Goal: Task Accomplishment & Management: Manage account settings

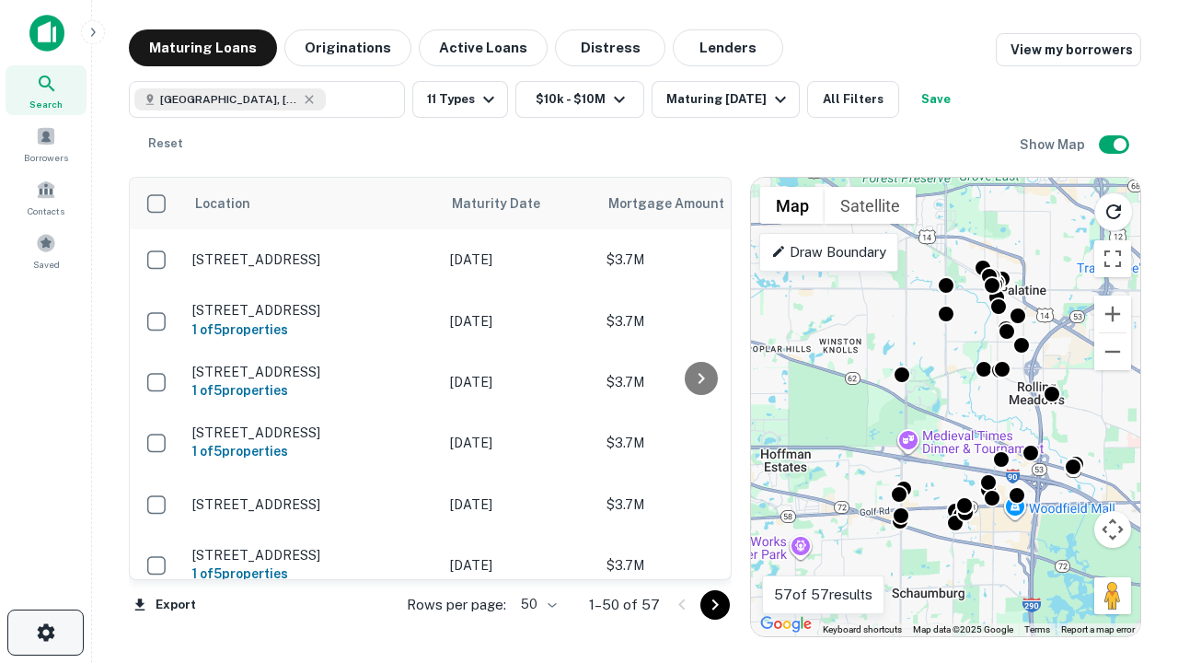
click at [45, 632] on icon "button" at bounding box center [46, 632] width 22 height 22
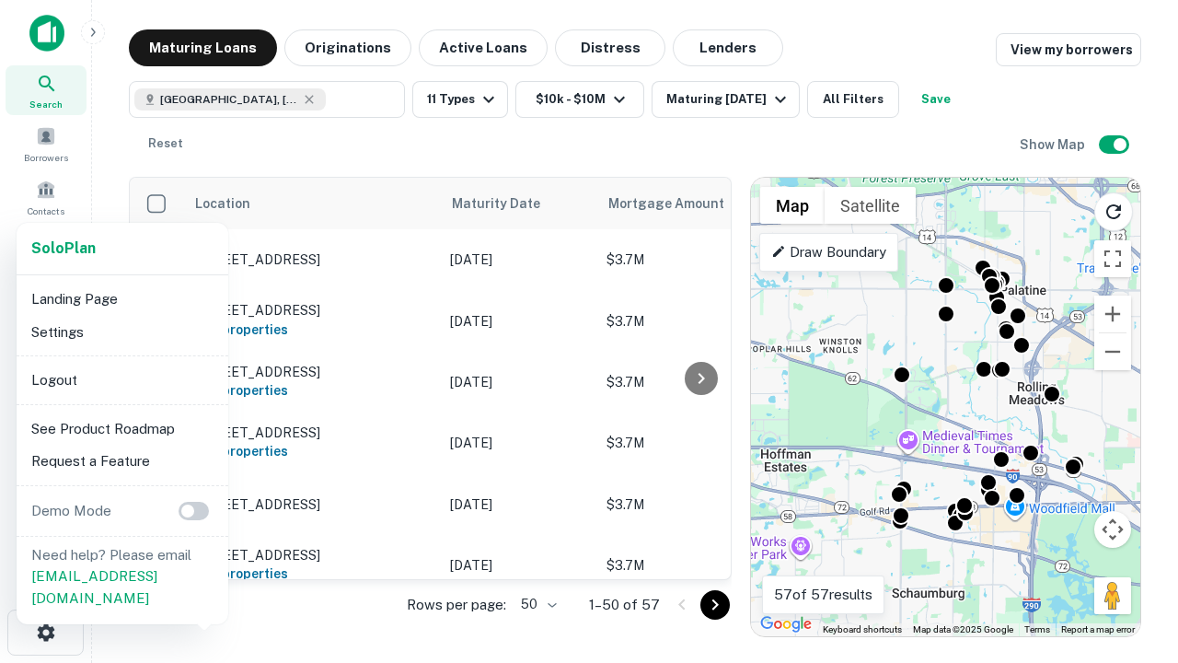
click at [122, 379] on li "Logout" at bounding box center [122, 380] width 197 height 33
